Goal: Information Seeking & Learning: Learn about a topic

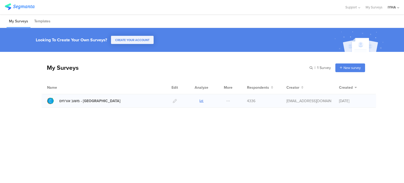
click at [200, 102] on icon at bounding box center [202, 101] width 4 height 4
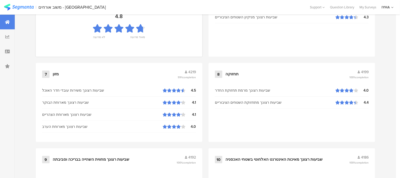
scroll to position [591, 0]
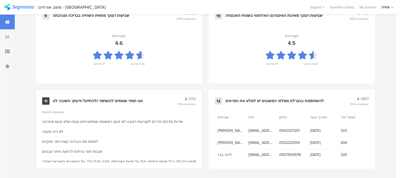
click at [120, 99] on div "אנו תמיד שואפים להשתפר ולהתייעל ודעתך חשובה לנו" at bounding box center [98, 101] width 90 height 5
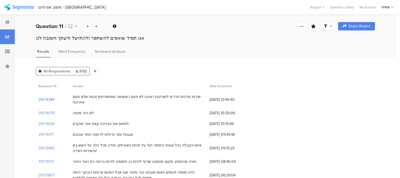
click at [52, 97] on section "31074384" at bounding box center [46, 100] width 16 height 6
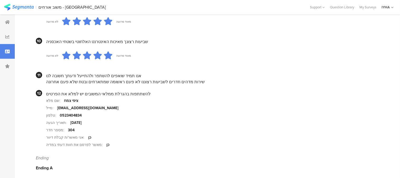
scroll to position [522, 0]
